Goal: Find specific page/section: Find specific page/section

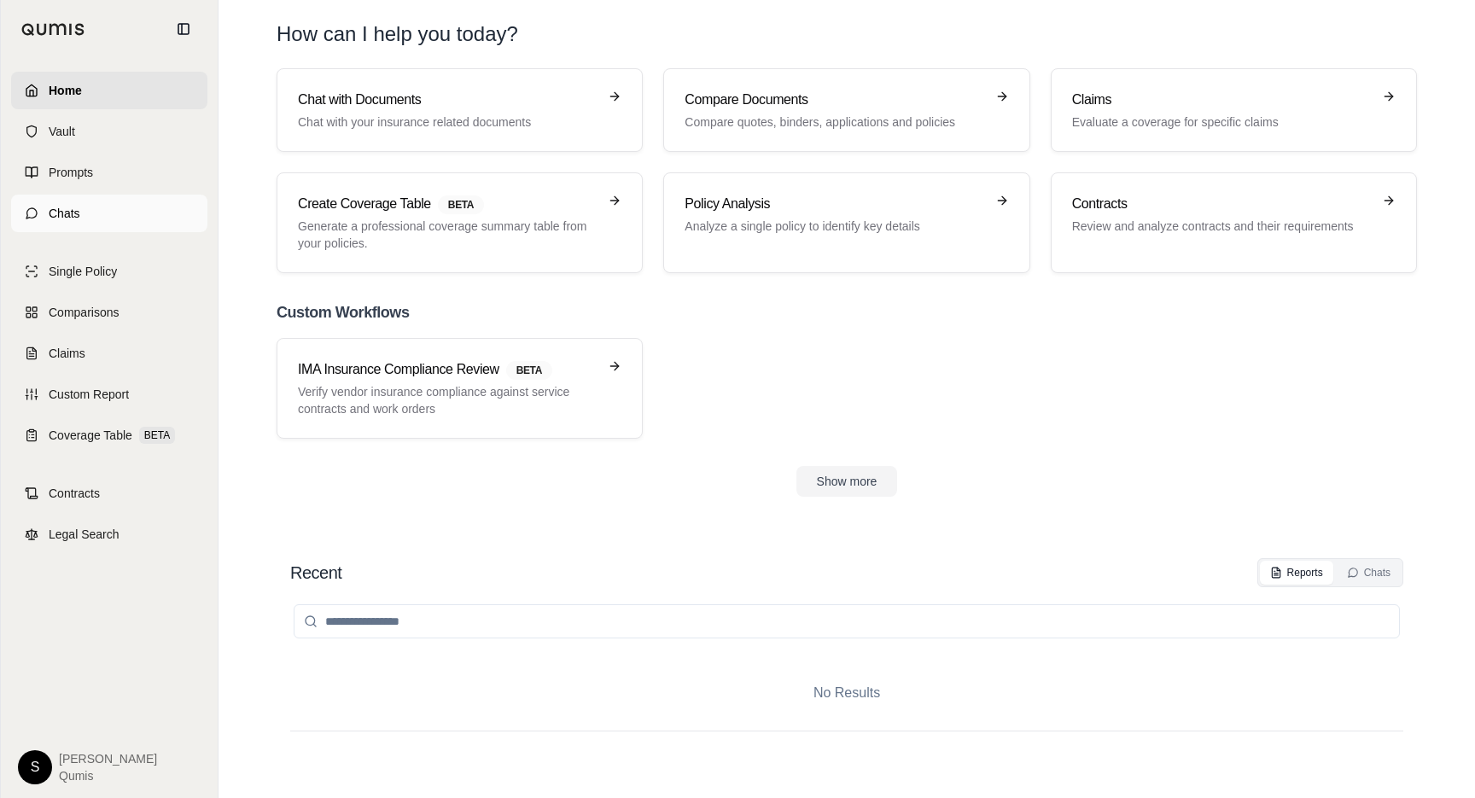
click at [53, 217] on span "Chats" at bounding box center [65, 213] width 32 height 17
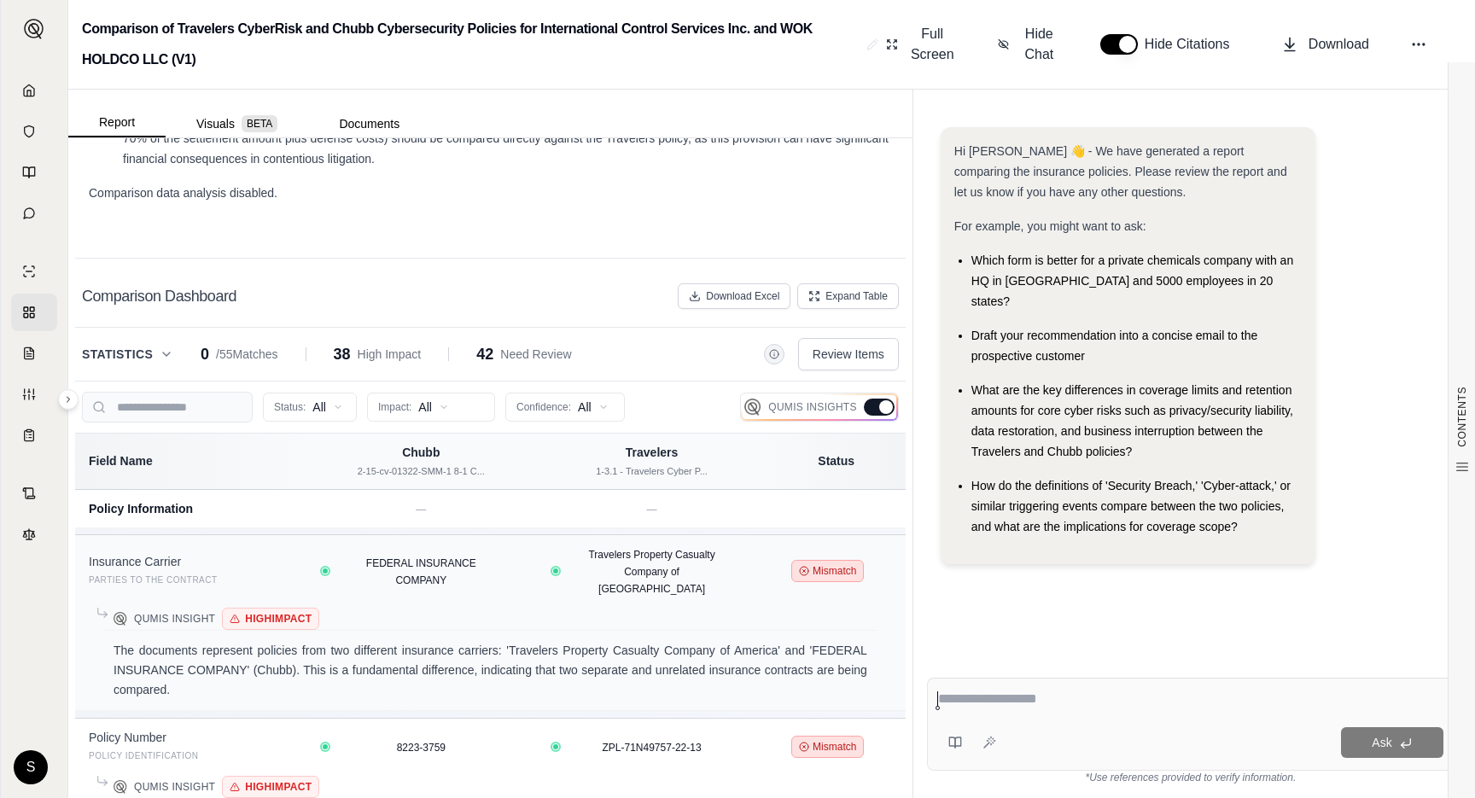
scroll to position [3738, 0]
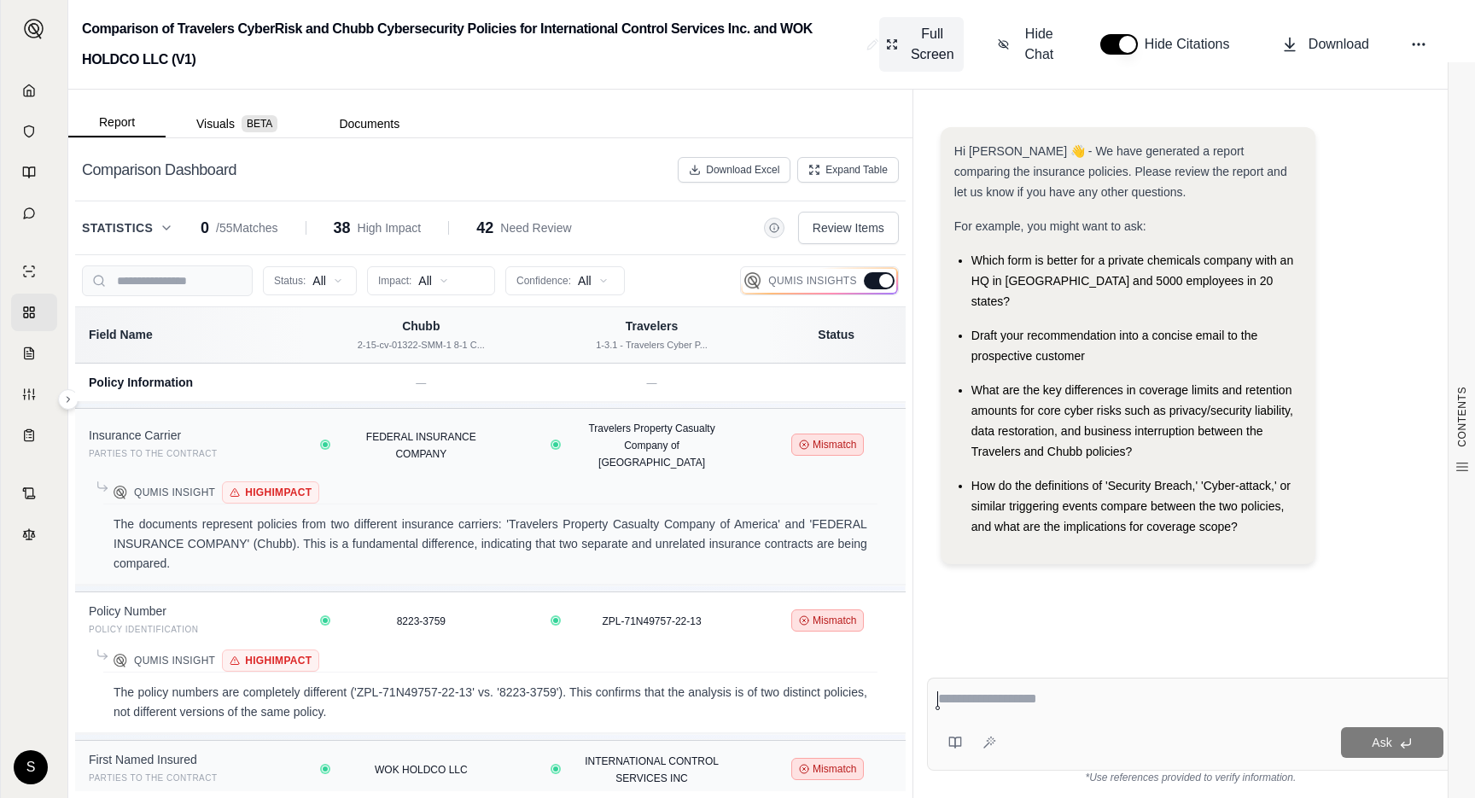
click at [950, 45] on span "Full Screen" at bounding box center [932, 44] width 49 height 41
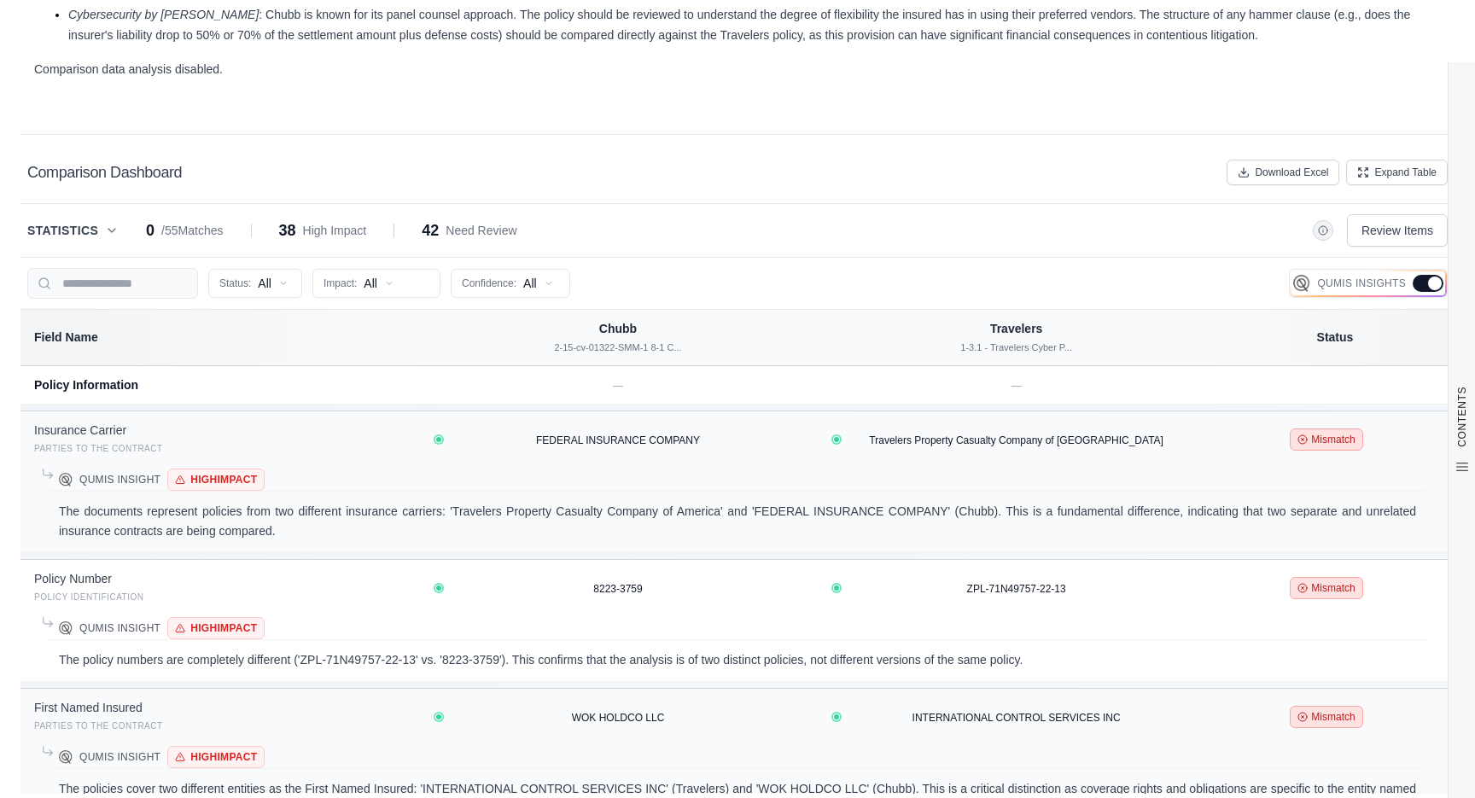
scroll to position [2876, 0]
